Goal: Transaction & Acquisition: Subscribe to service/newsletter

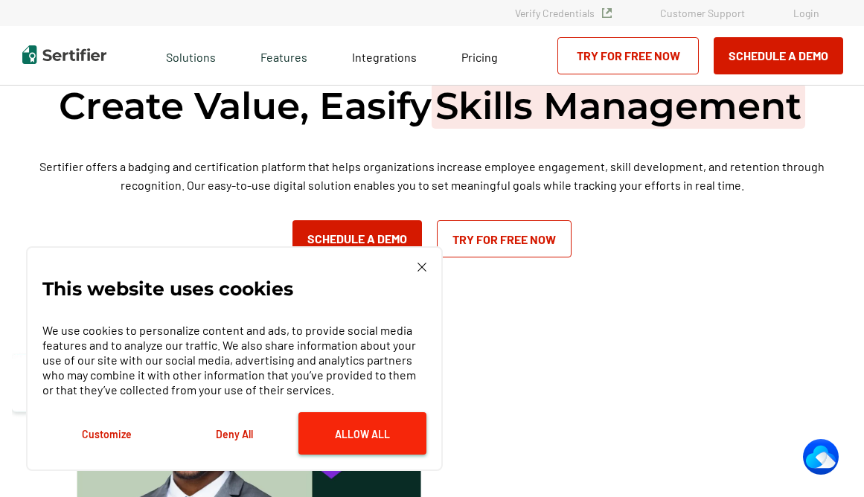
click at [365, 439] on button "Allow All" at bounding box center [362, 433] width 128 height 42
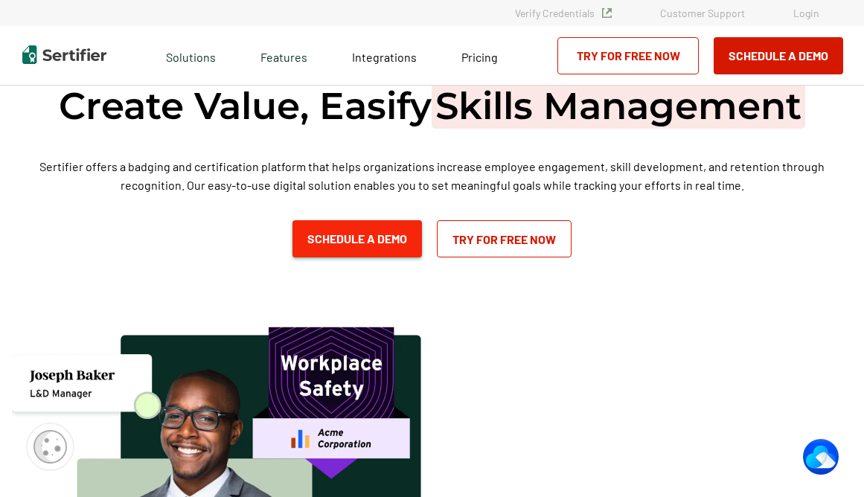
click at [362, 234] on button "Schedule a Demo" at bounding box center [356, 238] width 129 height 37
click at [487, 234] on link "Try for Free Now" at bounding box center [504, 238] width 135 height 37
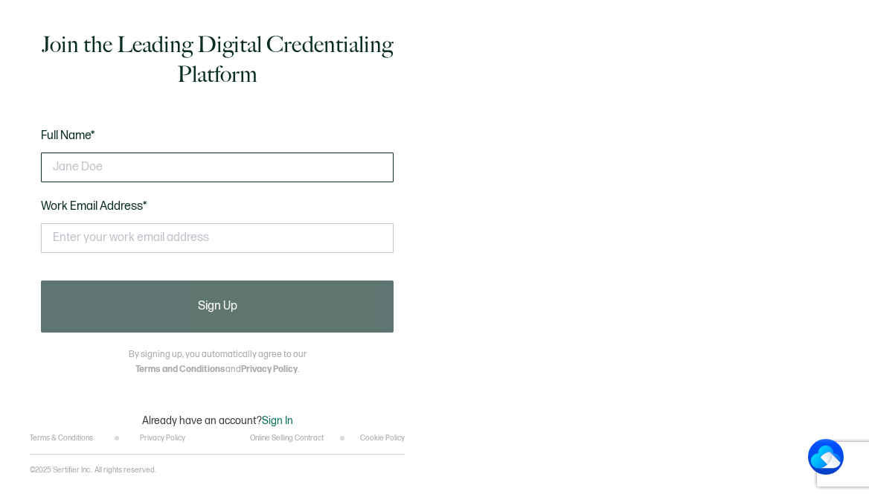
click at [117, 165] on input "text" at bounding box center [217, 168] width 353 height 30
type input "VINA YANKTON"
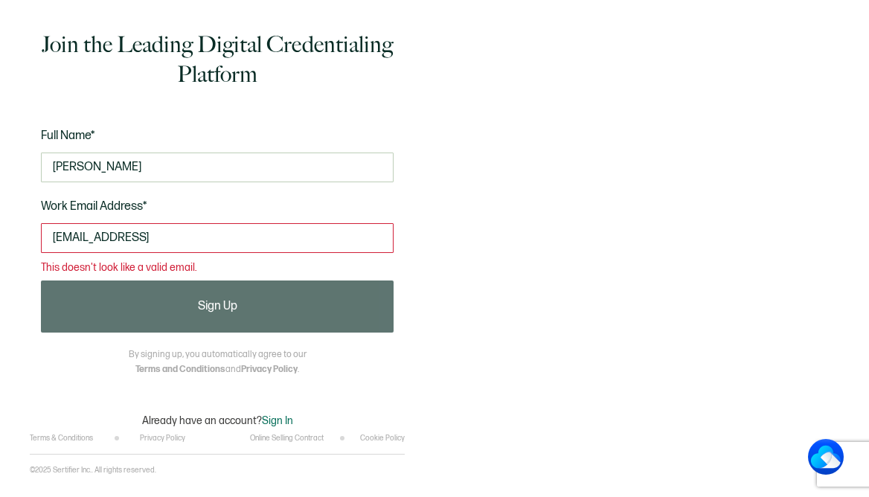
click at [402, 383] on div "Join the Leading Digital Credentialing Platform Full Name* VINA YANKTON Work Em…" at bounding box center [217, 227] width 375 height 411
click at [148, 243] on input "vyankton@gmail" at bounding box center [217, 238] width 353 height 30
click at [164, 231] on input "vyankton@gmail" at bounding box center [217, 238] width 353 height 30
click at [145, 243] on input "vyankton@gmail" at bounding box center [217, 238] width 353 height 30
click at [167, 237] on input "vyankton@gmail" at bounding box center [217, 238] width 353 height 30
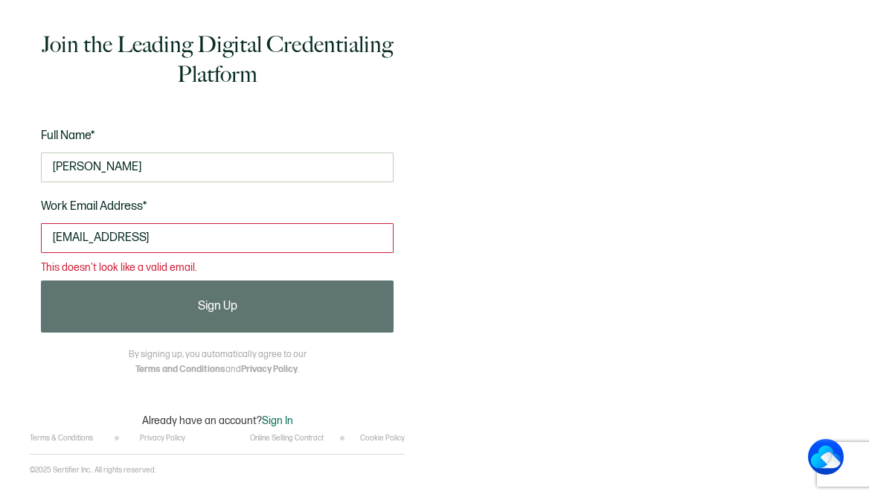
type input "vyankton@gmail.com"
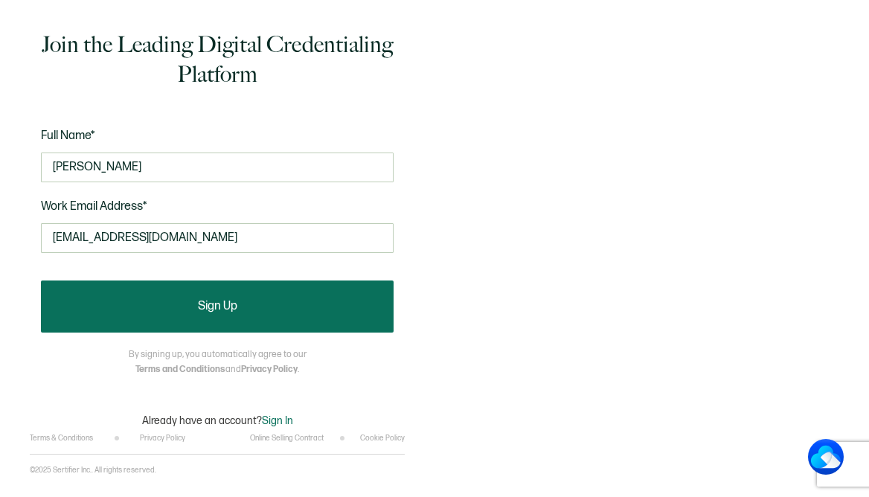
click at [214, 305] on span "Sign Up" at bounding box center [217, 307] width 39 height 12
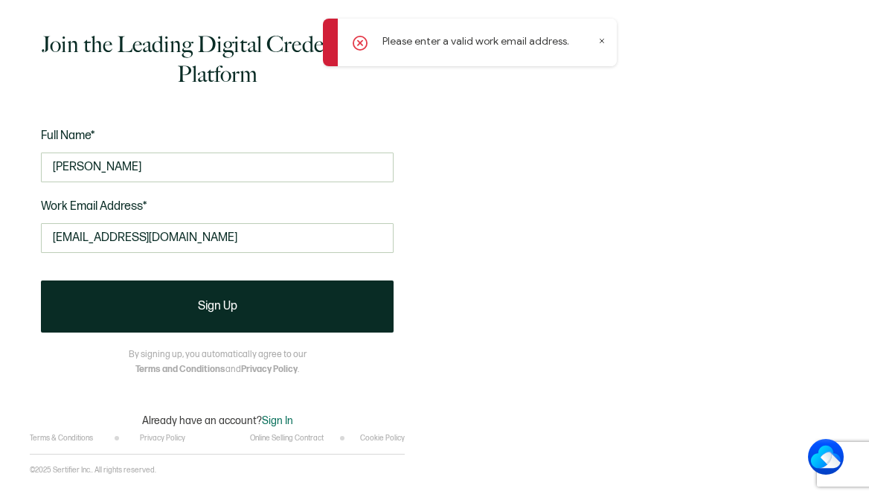
click at [359, 45] on icon at bounding box center [360, 43] width 4 height 4
click at [601, 39] on icon at bounding box center [601, 40] width 7 height 7
drag, startPoint x: 211, startPoint y: 241, endPoint x: -123, endPoint y: 247, distance: 333.3
click at [0, 247] on html "Join the Leading Digital Credentialing Platform Full Name* VINA YANKTON Work Em…" at bounding box center [434, 248] width 869 height 497
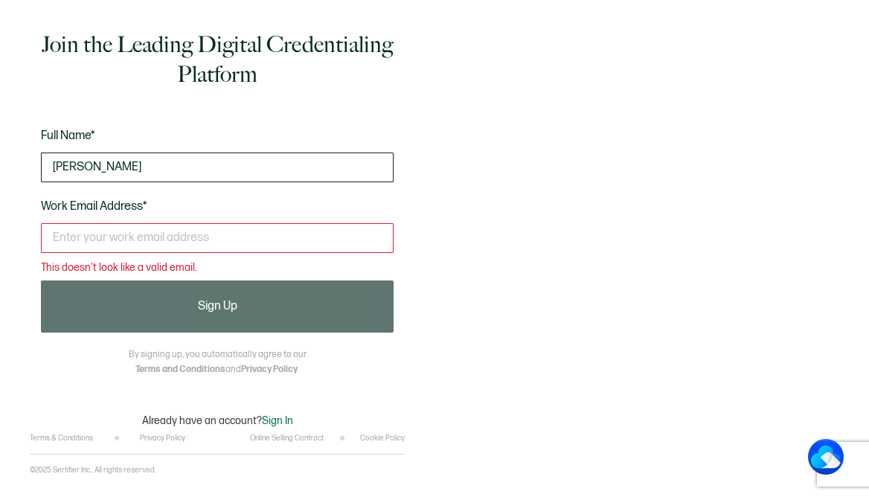
click at [154, 168] on input "VINA YANKTON" at bounding box center [217, 168] width 353 height 30
drag, startPoint x: 154, startPoint y: 168, endPoint x: -59, endPoint y: 165, distance: 212.8
click at [0, 165] on html "Join the Leading Digital Credentialing Platform Full Name* VINA YANKTON Work Em…" at bounding box center [434, 248] width 869 height 497
